Goal: Task Accomplishment & Management: Use online tool/utility

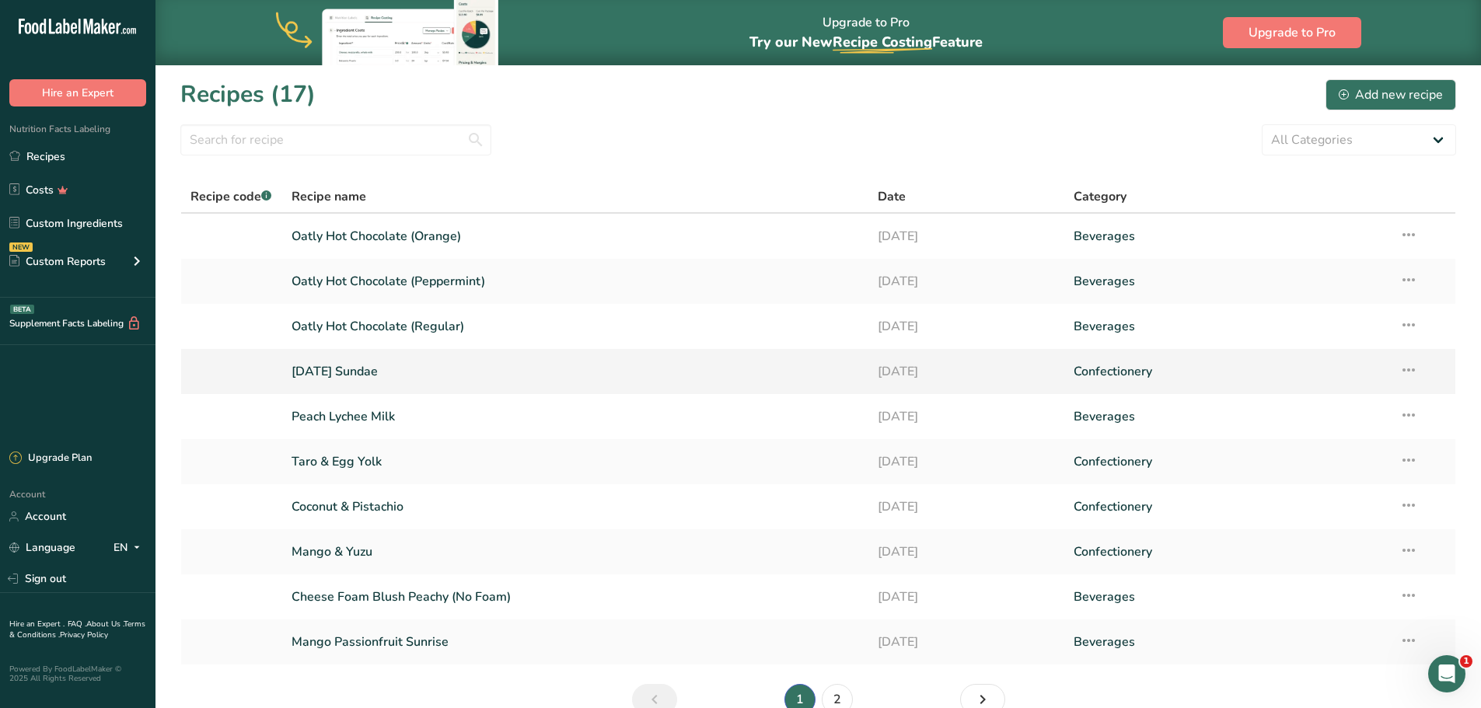
click at [458, 379] on link "[DATE] Sundae" at bounding box center [576, 371] width 568 height 33
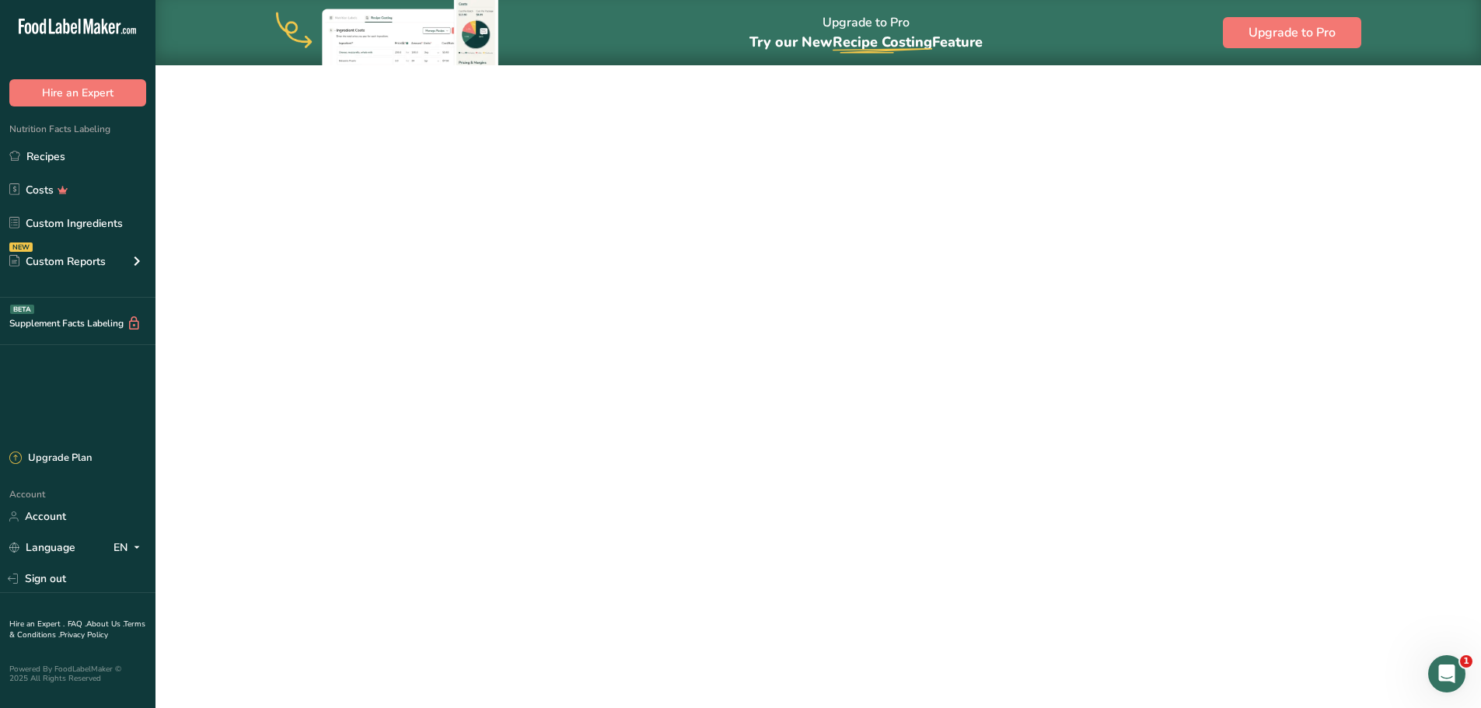
click at [457, 376] on link "[DATE] Sundae" at bounding box center [576, 371] width 568 height 33
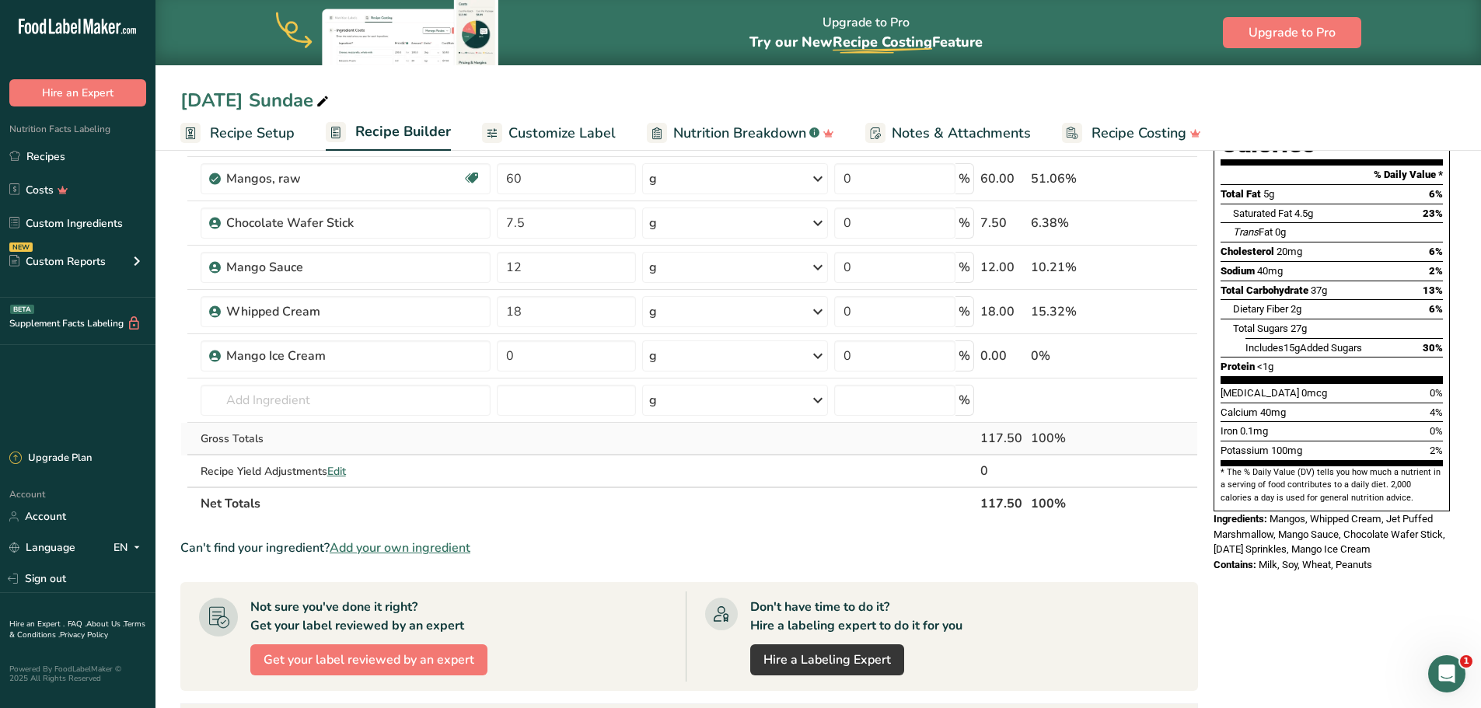
scroll to position [233, 0]
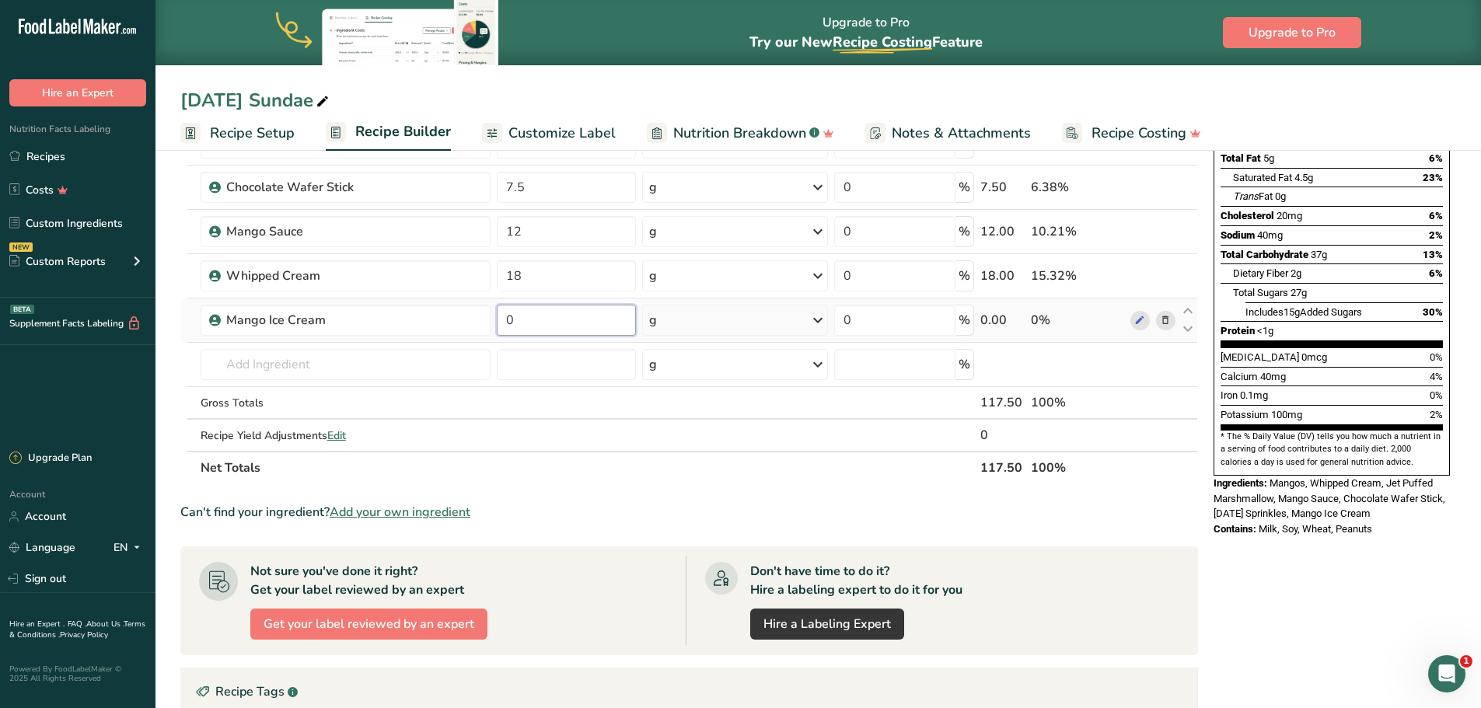
click at [558, 317] on input "0" at bounding box center [567, 320] width 140 height 31
type input "160"
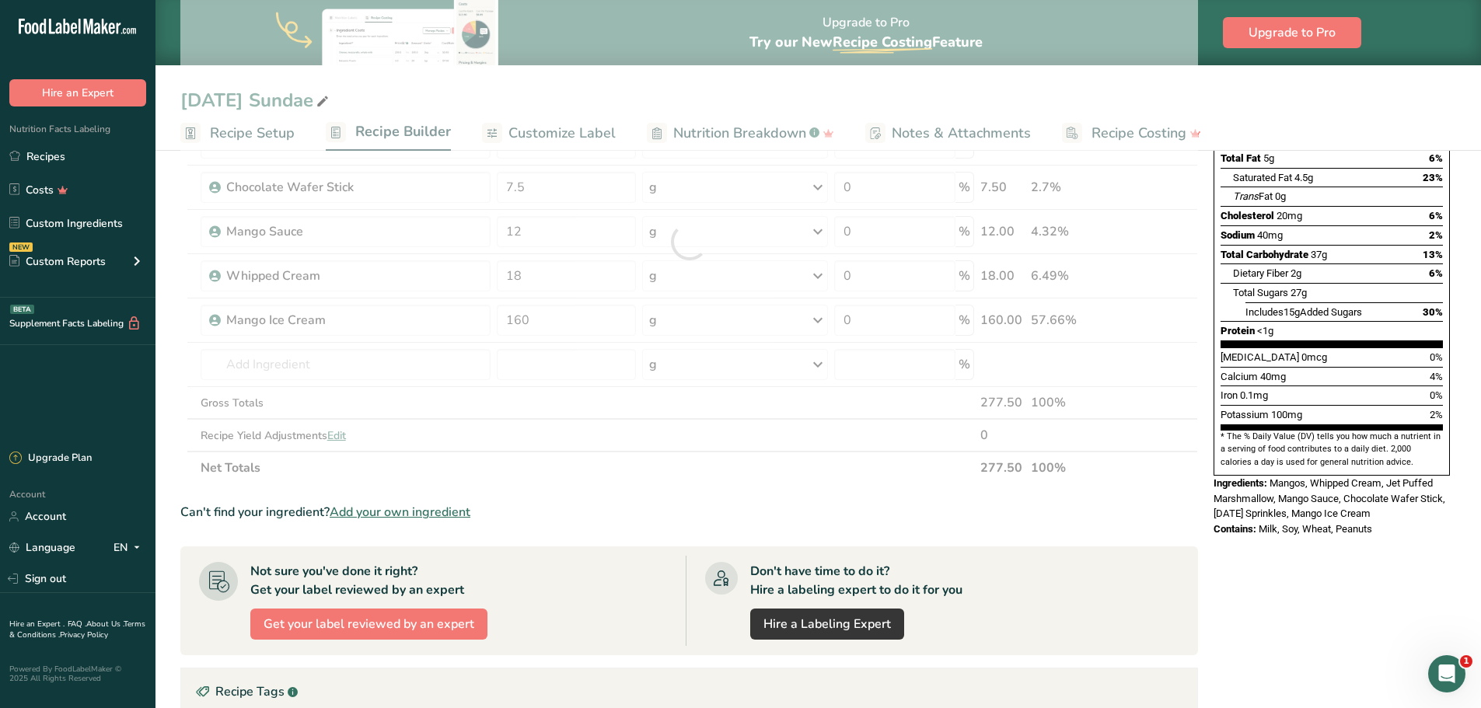
click at [662, 531] on section "Ingredient * Amount * Unit * Waste * .a-a{fill:#347362;}.b-a{fill:#fff;} Grams …" at bounding box center [689, 483] width 1018 height 969
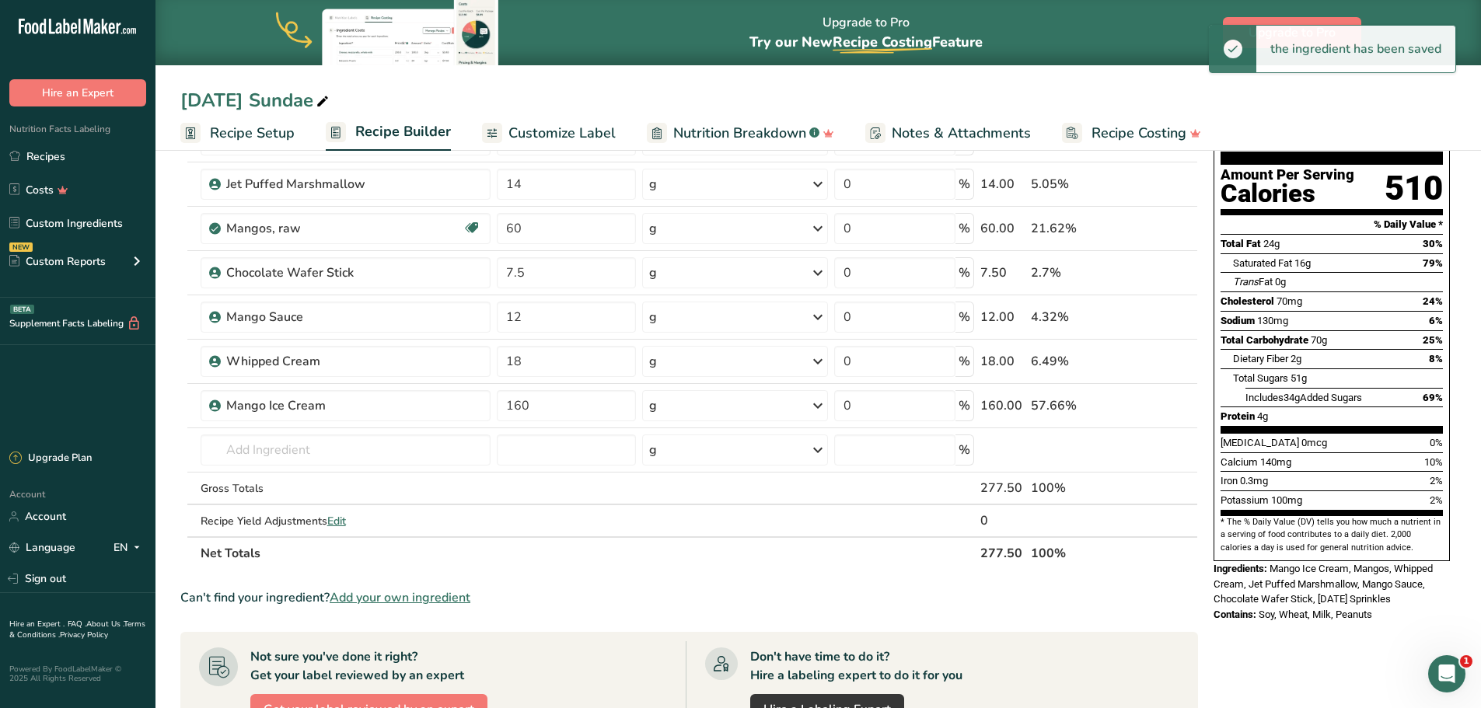
scroll to position [0, 0]
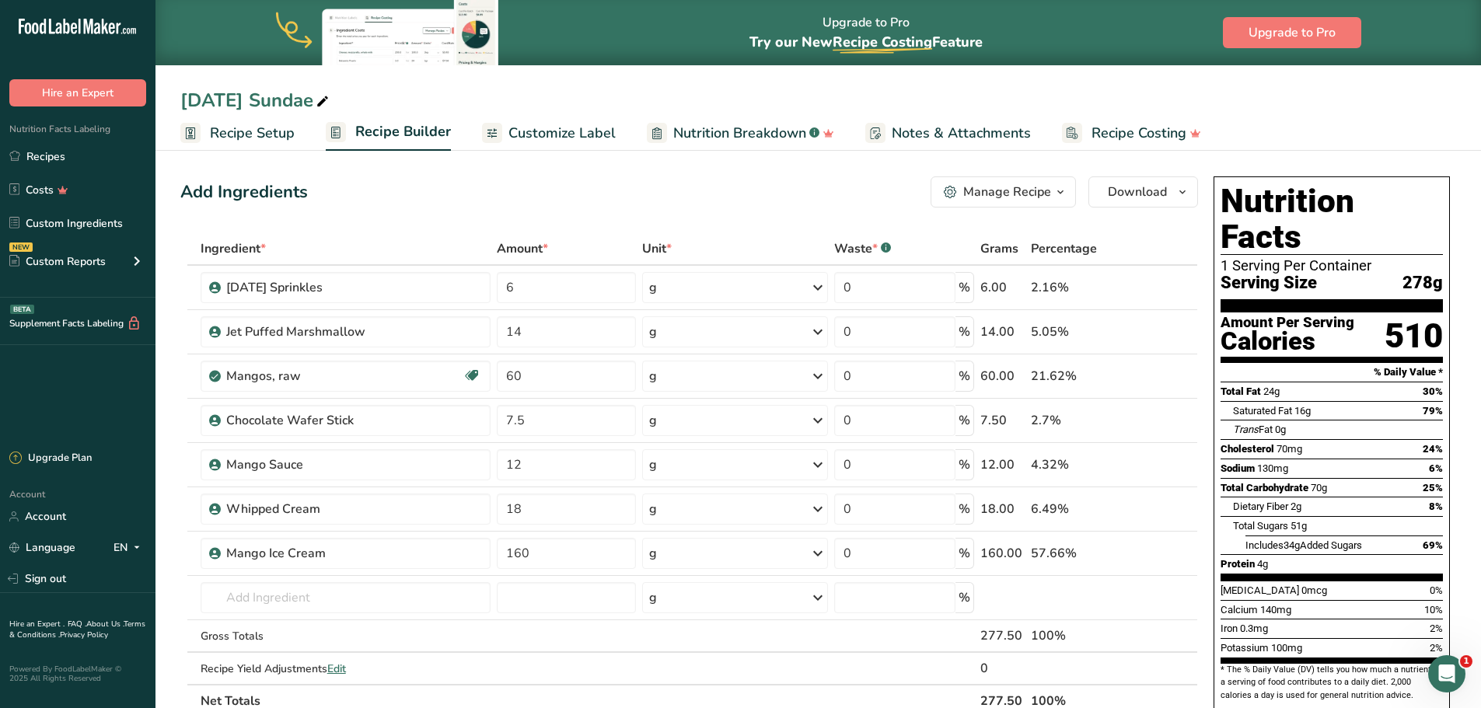
click at [568, 134] on span "Customize Label" at bounding box center [562, 133] width 107 height 21
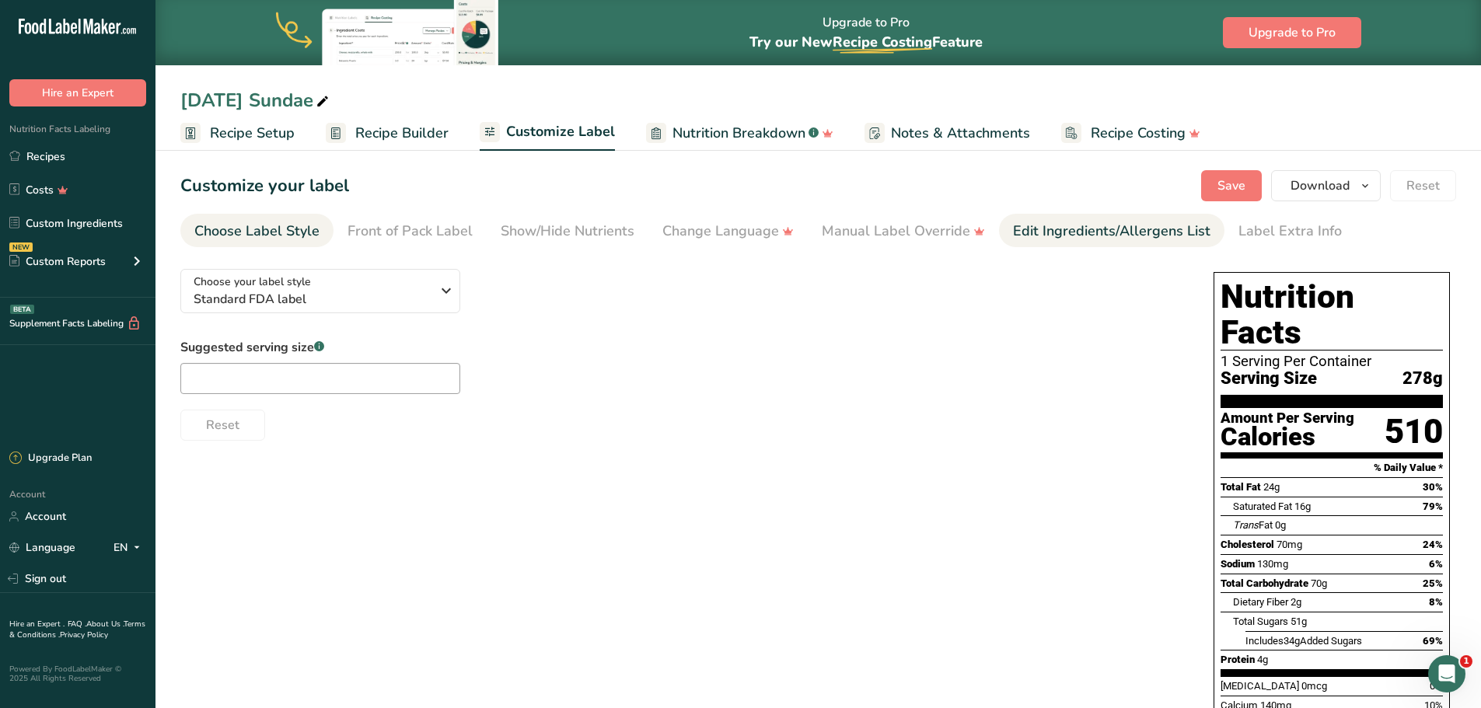
click at [1124, 236] on div "Edit Ingredients/Allergens List" at bounding box center [1112, 231] width 198 height 21
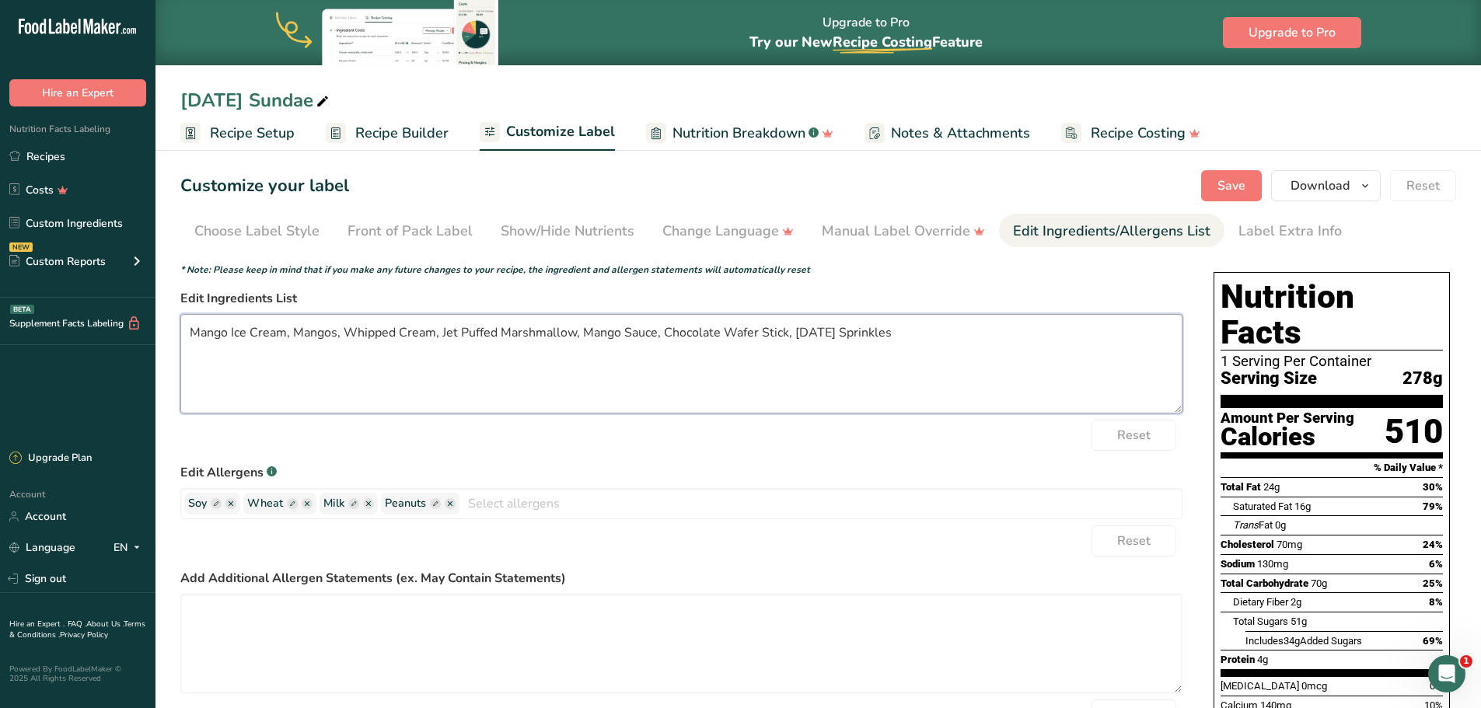
drag, startPoint x: 499, startPoint y: 334, endPoint x: 442, endPoint y: 333, distance: 56.8
click at [442, 333] on textarea "Mango Ice Cream, Mangos, Whipped Cream, Jet Puffed Marshmallow, Mango Sauce, Ch…" at bounding box center [681, 364] width 1002 height 100
type textarea "Mango Ice Cream, Mangos, Whipped Cream, Marshmallow, Mango Sauce, Chocolate Waf…"
click at [1233, 186] on span "Save" at bounding box center [1232, 186] width 28 height 19
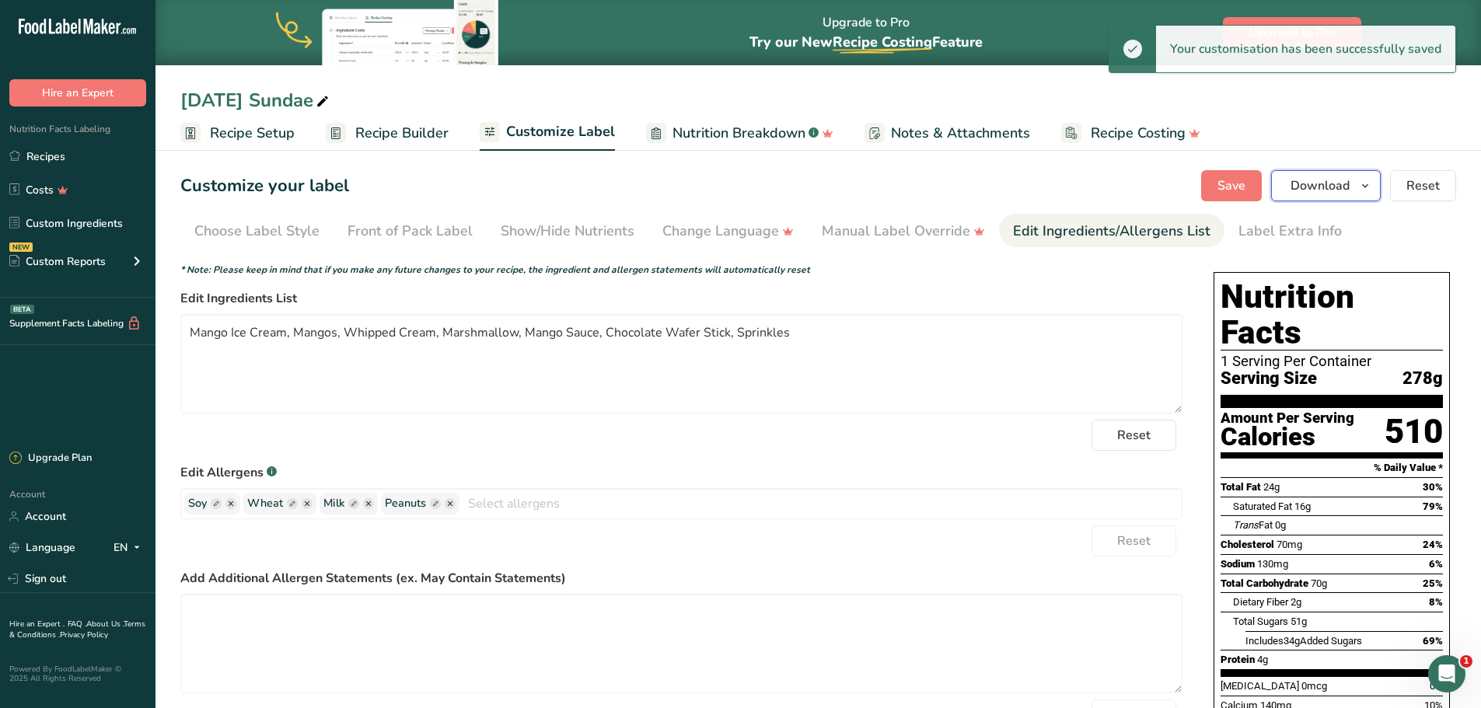
click at [1331, 189] on span "Download" at bounding box center [1320, 186] width 59 height 19
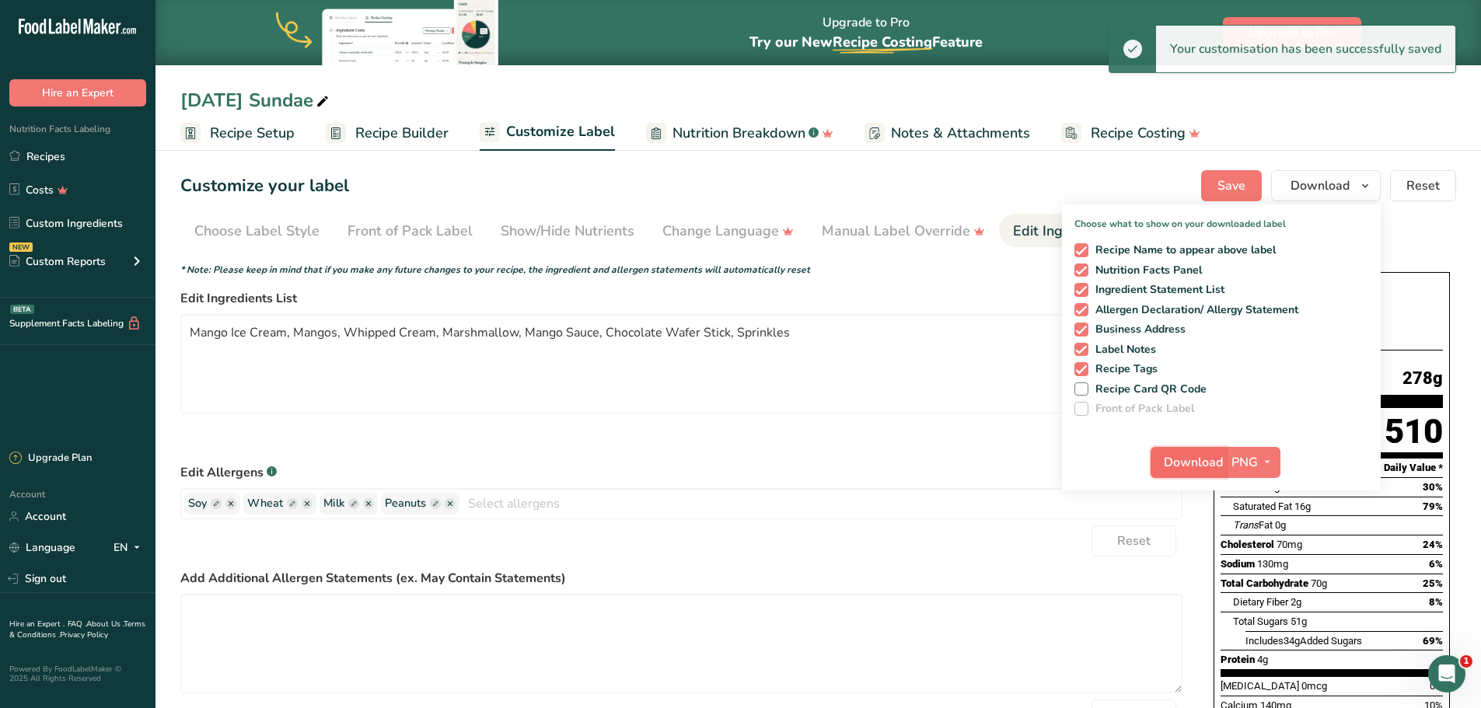
click at [1205, 455] on span "Download" at bounding box center [1193, 462] width 59 height 19
